Goal: Task Accomplishment & Management: Use online tool/utility

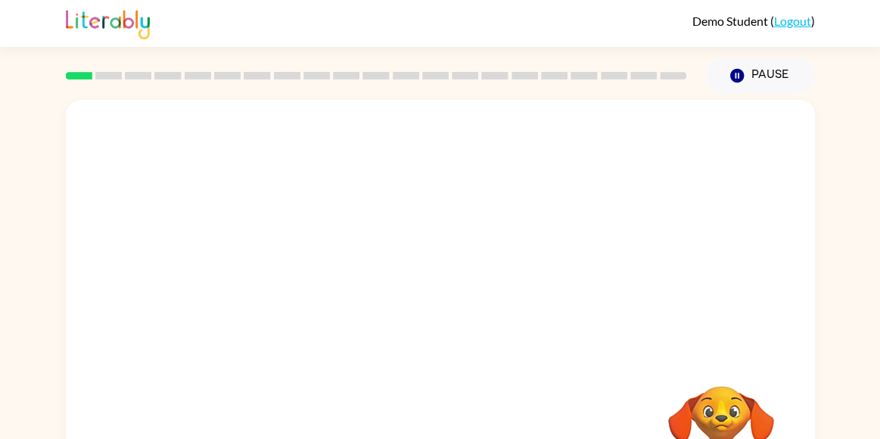
scroll to position [93, 0]
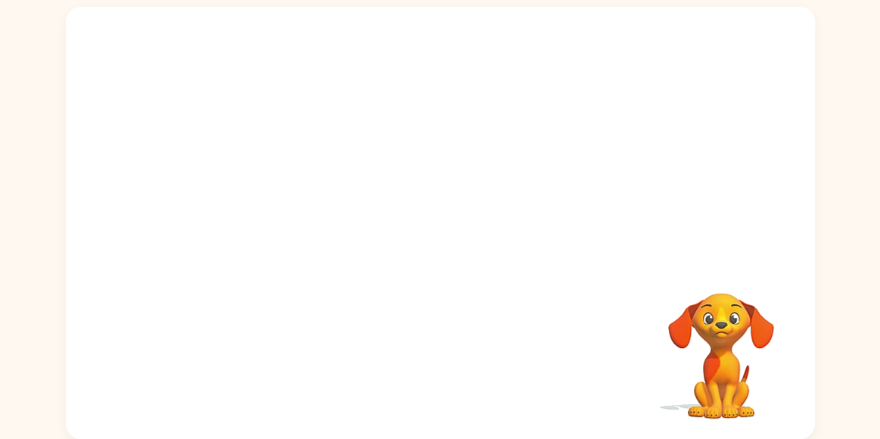
click at [637, 341] on div "Your browser must support playing .mp4 files to use Literably. Please try using…" at bounding box center [440, 223] width 749 height 432
click at [432, 225] on div at bounding box center [440, 230] width 97 height 55
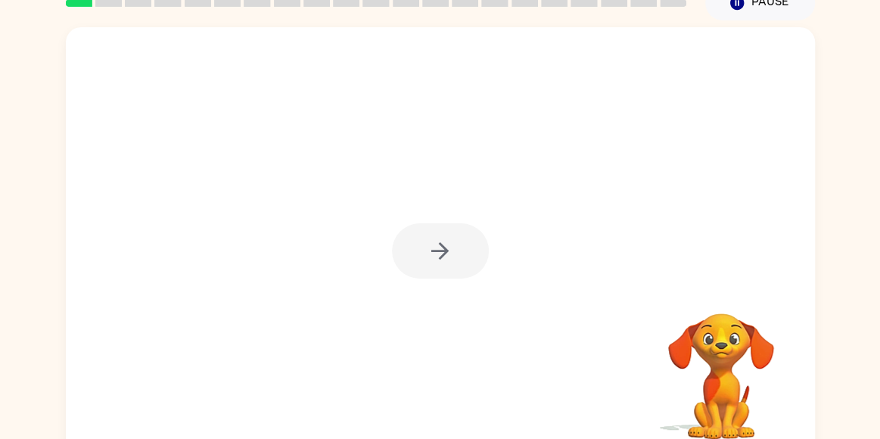
scroll to position [72, 0]
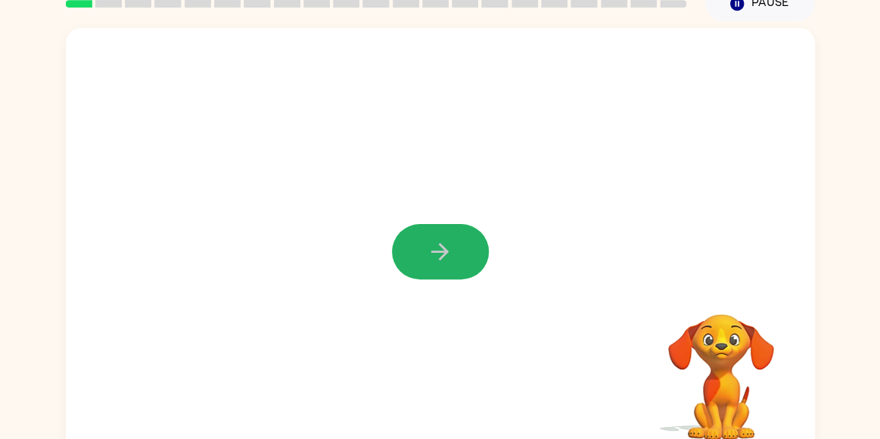
click at [435, 256] on icon "button" at bounding box center [440, 251] width 26 height 26
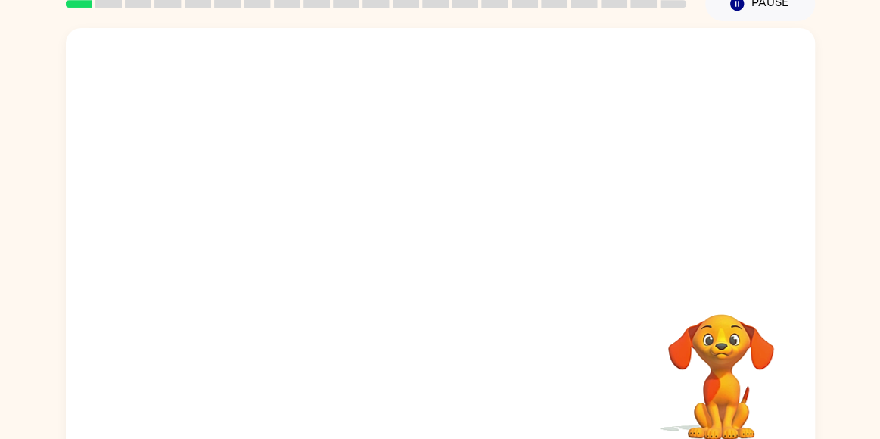
scroll to position [93, 0]
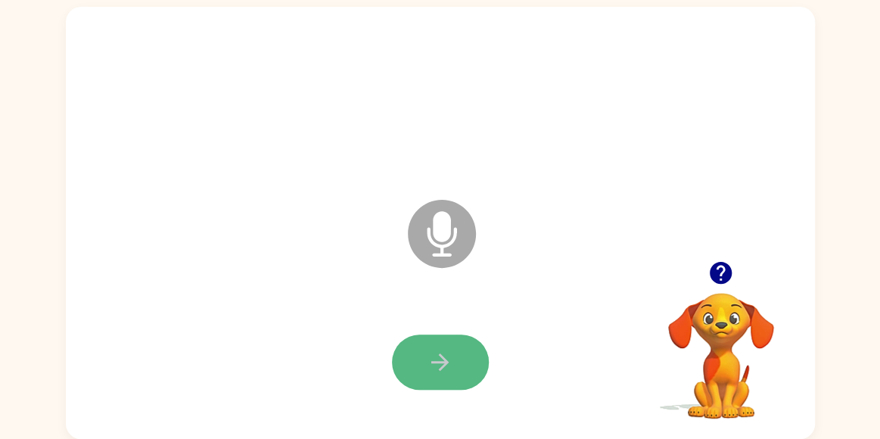
click at [436, 349] on icon "button" at bounding box center [440, 362] width 26 height 26
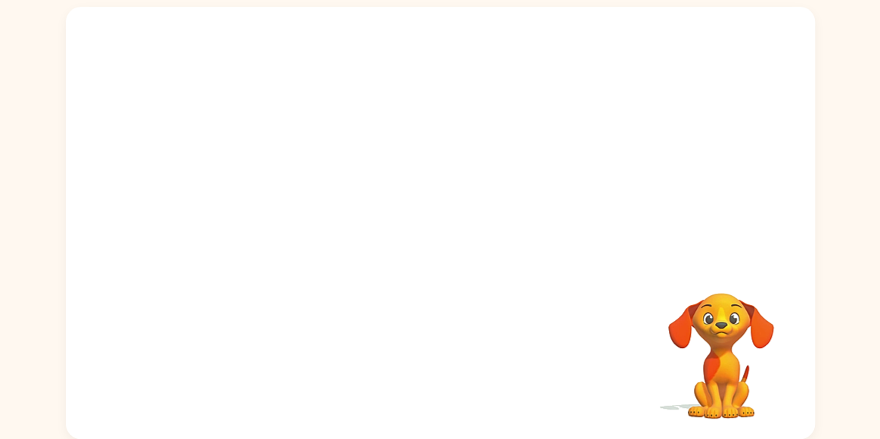
click at [436, 349] on div at bounding box center [440, 362] width 718 height 124
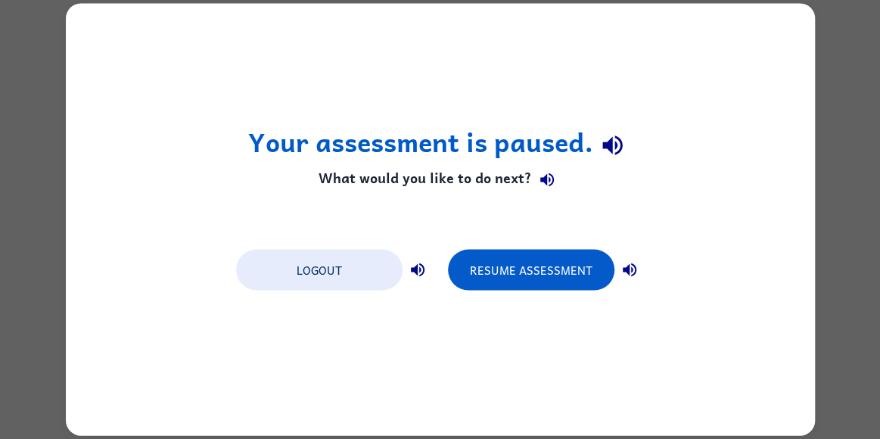
scroll to position [0, 0]
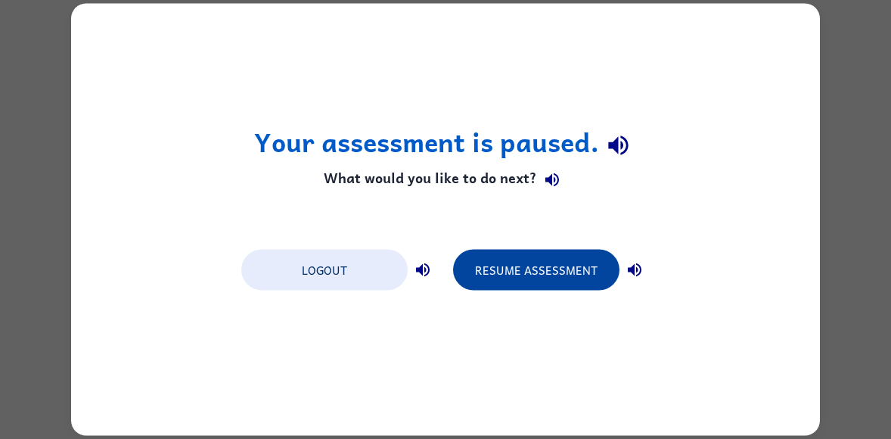
click at [535, 284] on button "Resume Assessment" at bounding box center [536, 270] width 166 height 41
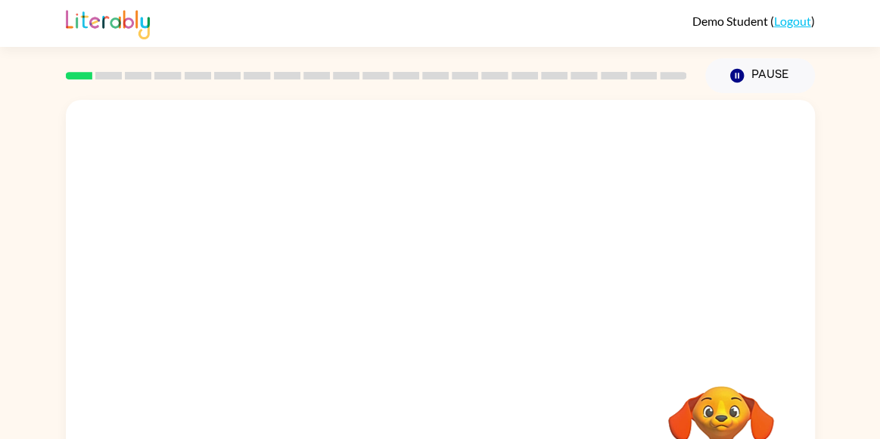
scroll to position [93, 0]
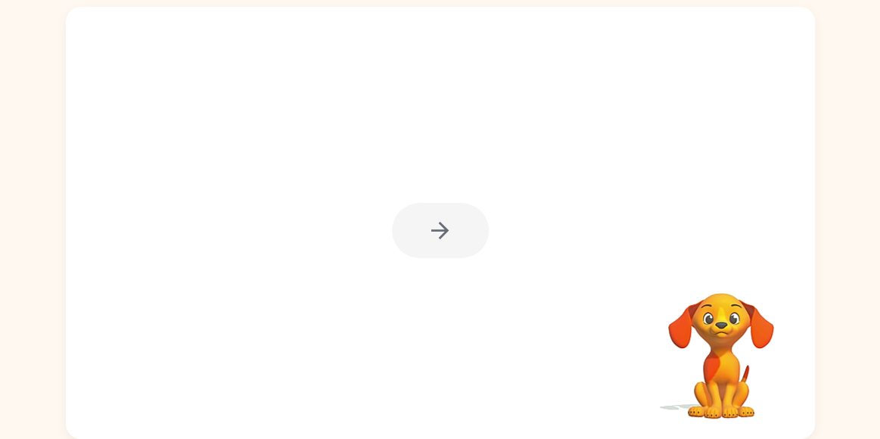
click at [416, 209] on div at bounding box center [440, 230] width 97 height 55
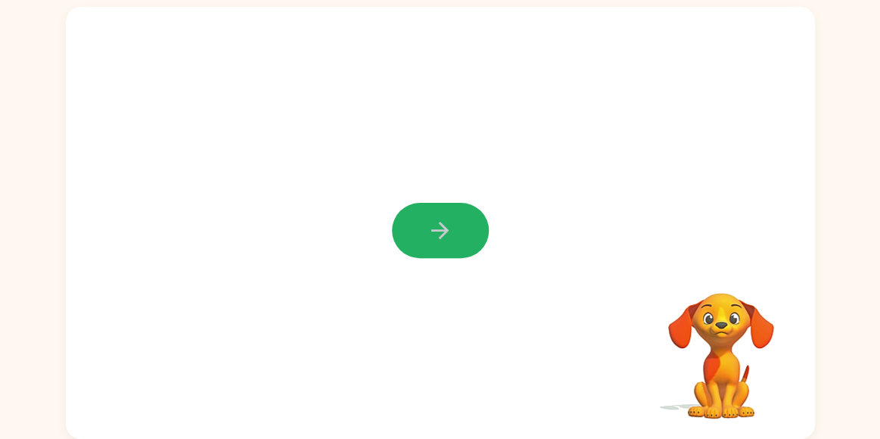
click at [471, 240] on button "button" at bounding box center [440, 230] width 97 height 55
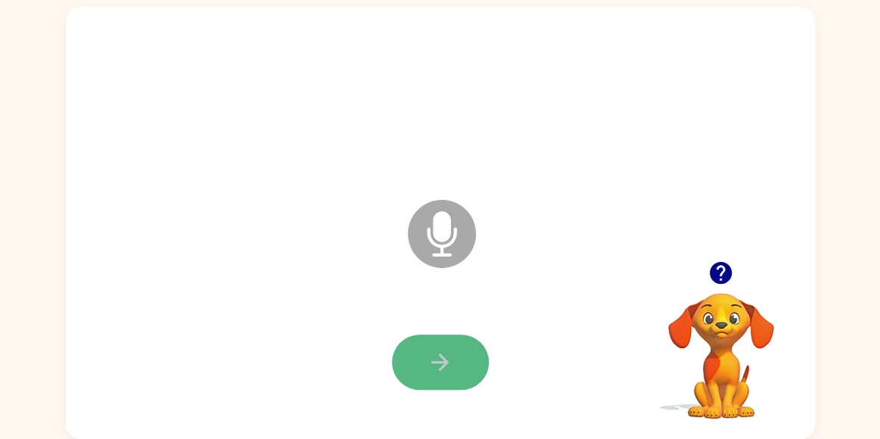
click at [440, 361] on icon "button" at bounding box center [439, 361] width 17 height 17
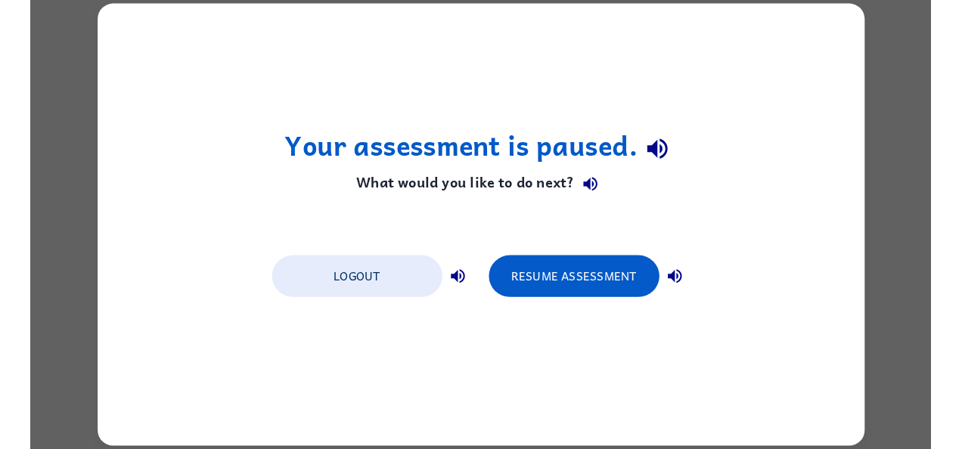
scroll to position [0, 0]
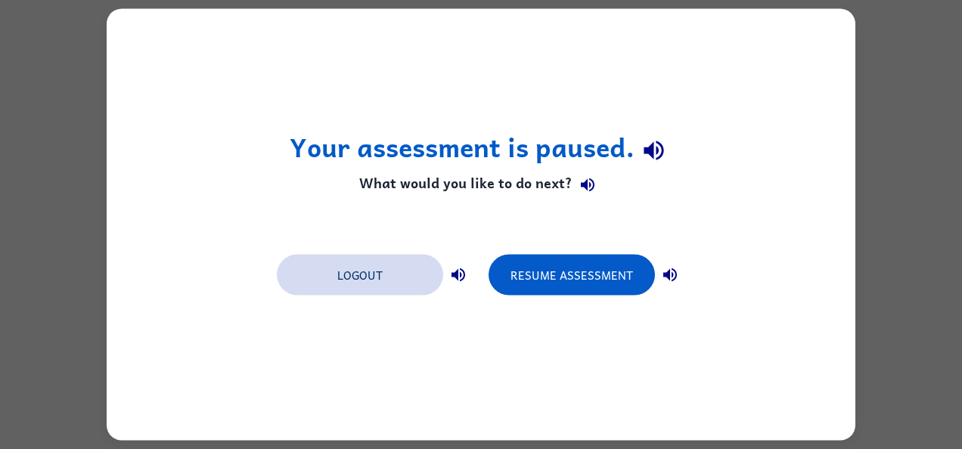
click at [416, 293] on button "Logout" at bounding box center [360, 275] width 166 height 41
